Goal: Find specific page/section: Find specific page/section

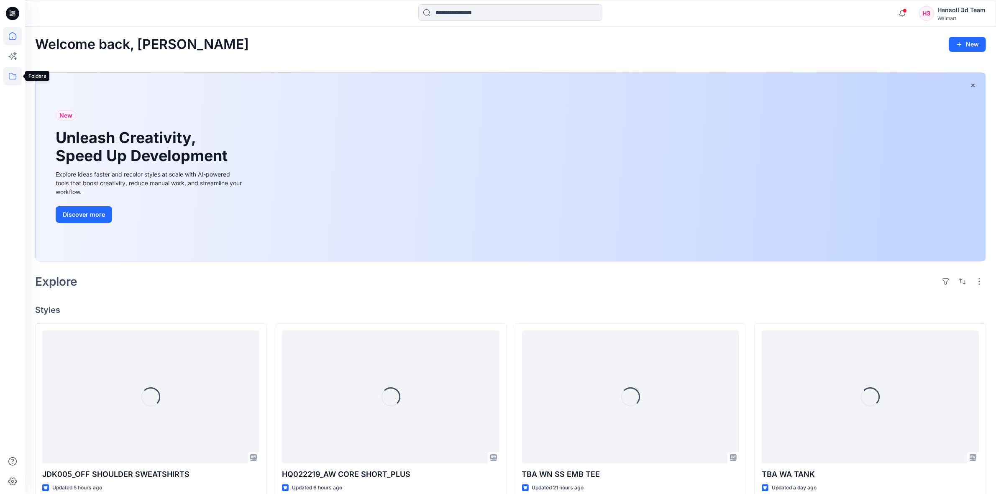
click at [14, 80] on icon at bounding box center [12, 76] width 18 height 18
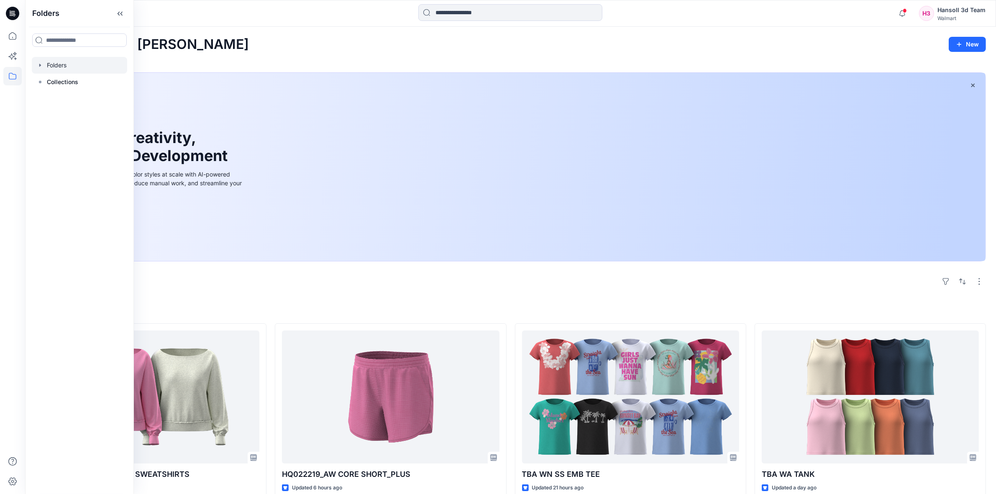
click at [74, 60] on div at bounding box center [79, 65] width 95 height 17
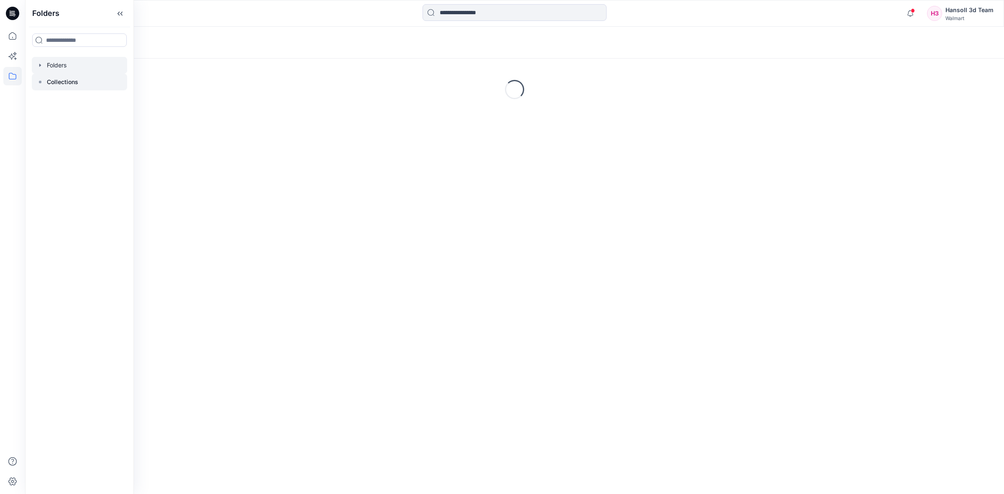
click at [66, 81] on p "Collections" at bounding box center [62, 82] width 31 height 10
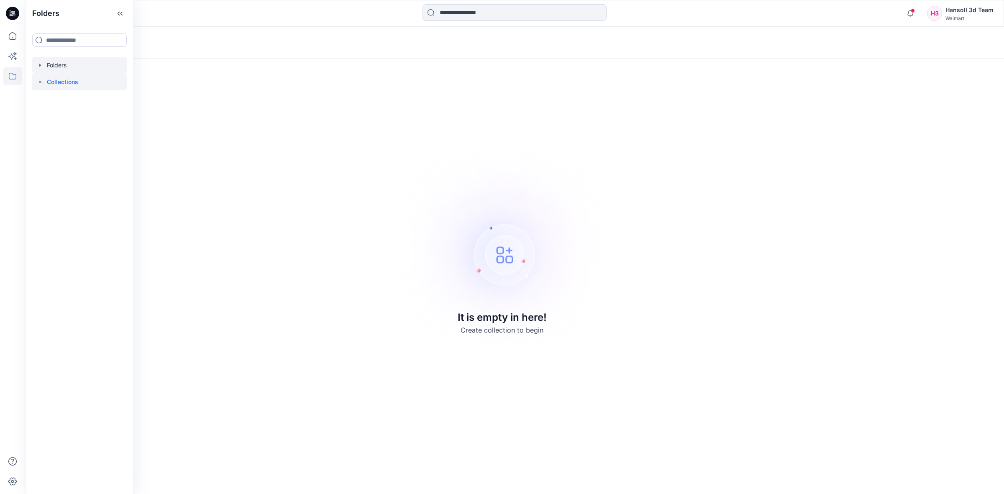
click at [66, 59] on div at bounding box center [79, 65] width 95 height 17
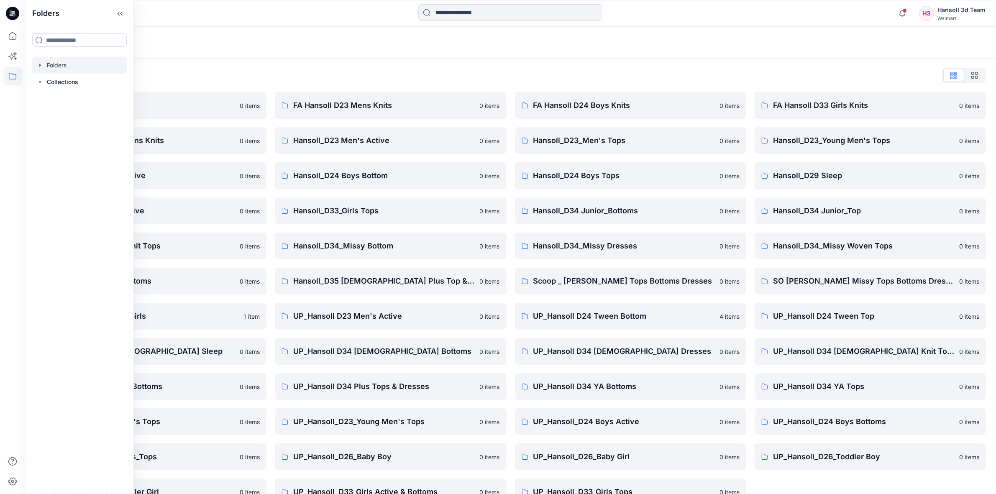
click at [307, 68] on div "Folders List EcoShot Hansoll 0 items FA Hansoll D34 Womens Knits 0 items Hansol…" at bounding box center [510, 287] width 971 height 457
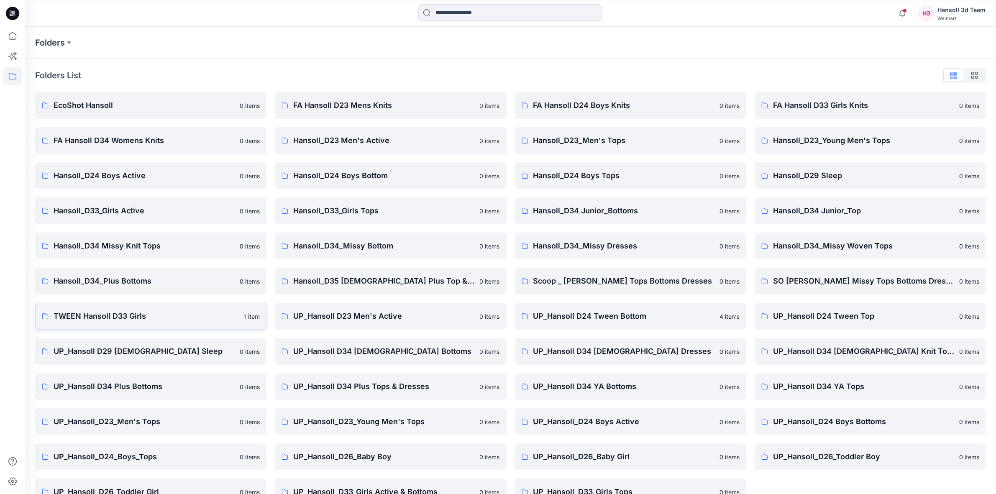
click at [135, 317] on p "TWEEN Hansoll D33 Girls" at bounding box center [146, 317] width 185 height 12
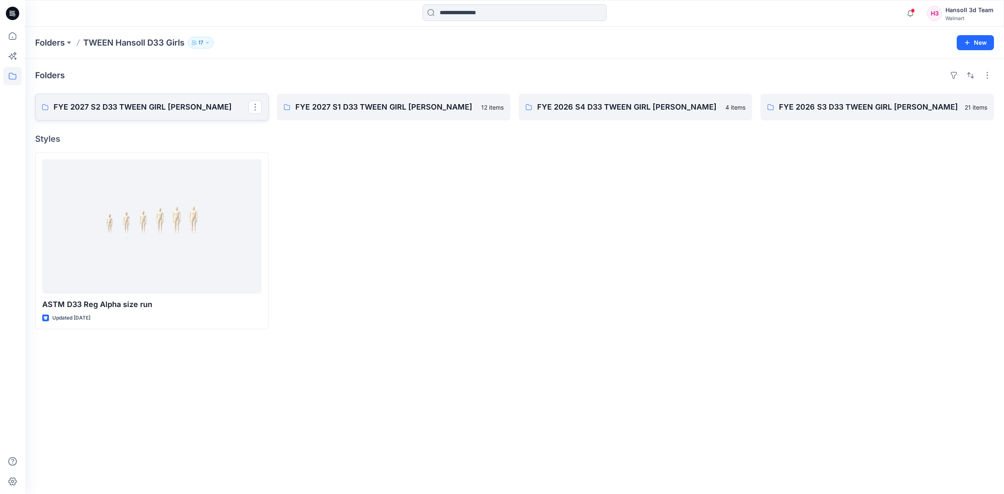
click at [172, 109] on p "FYE 2027 S2 D33 TWEEN GIRL [PERSON_NAME]" at bounding box center [151, 107] width 195 height 12
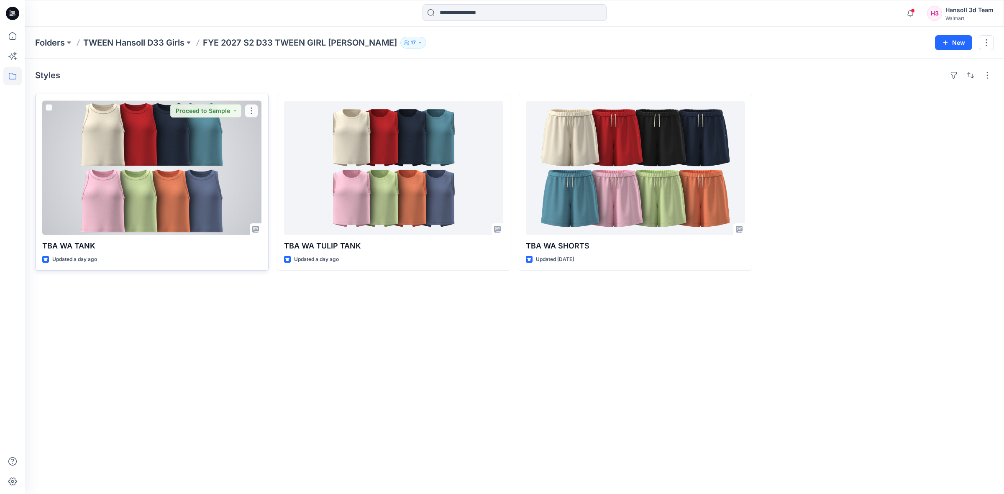
click at [177, 155] on div at bounding box center [151, 168] width 219 height 134
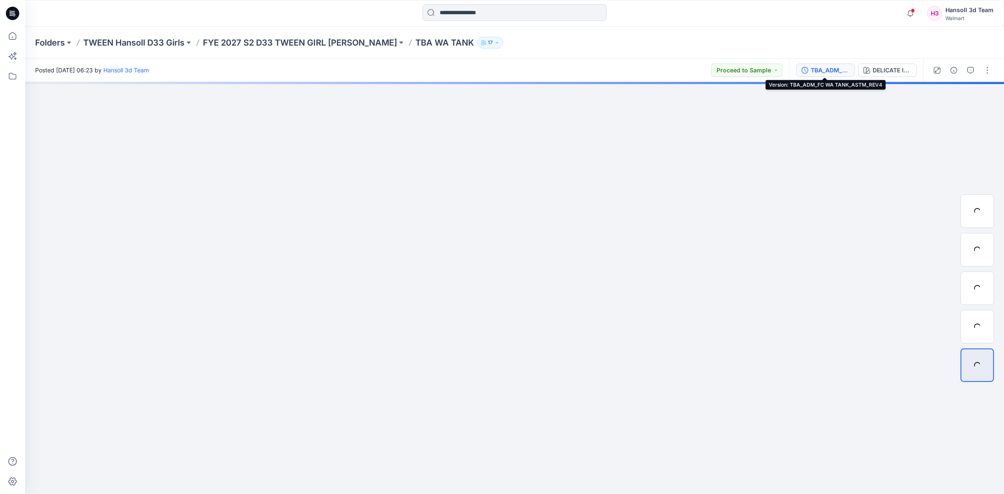
click at [812, 68] on div "TBA_ADM_FC WA TANK_ASTM_REV4" at bounding box center [830, 70] width 39 height 9
